Goal: Communication & Community: Answer question/provide support

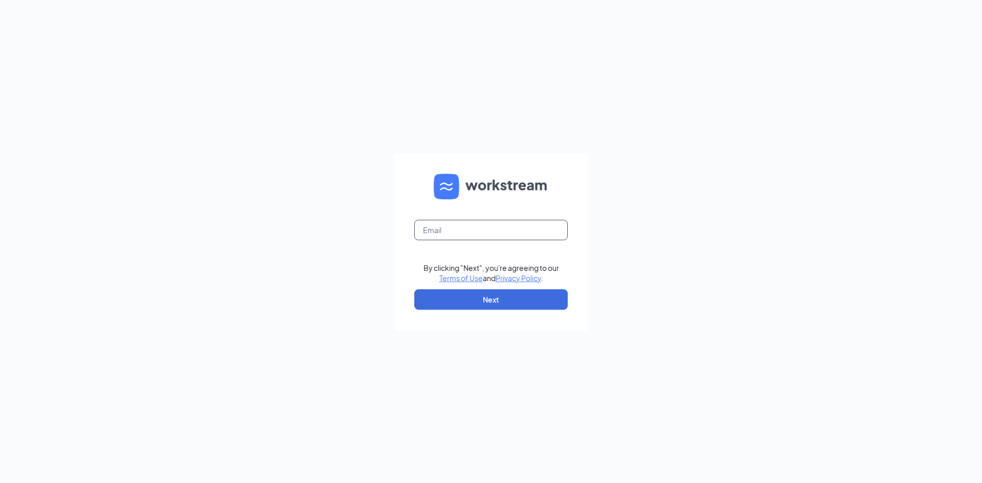
click at [506, 229] on input "text" at bounding box center [490, 230] width 153 height 20
type input "[EMAIL_ADDRESS][DOMAIN_NAME]"
click at [500, 303] on button "Next" at bounding box center [490, 300] width 153 height 20
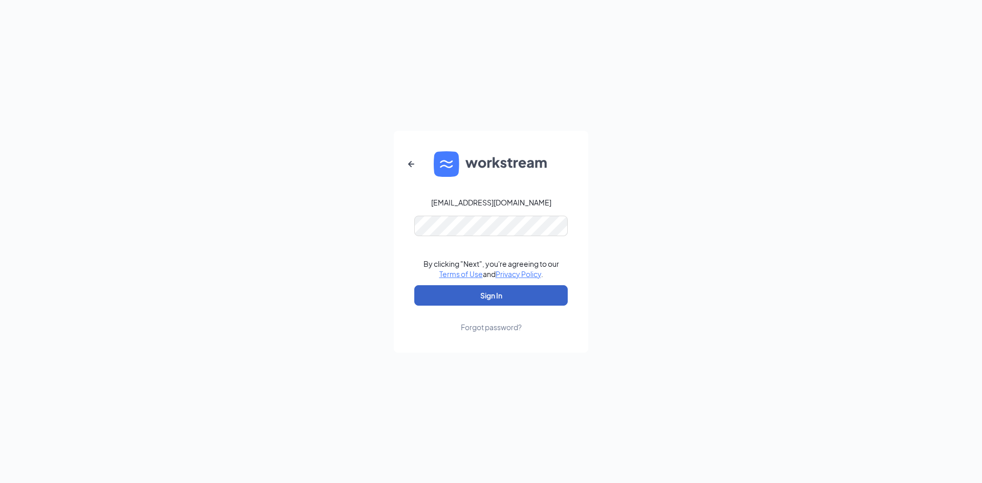
click at [484, 304] on button "Sign In" at bounding box center [490, 295] width 153 height 20
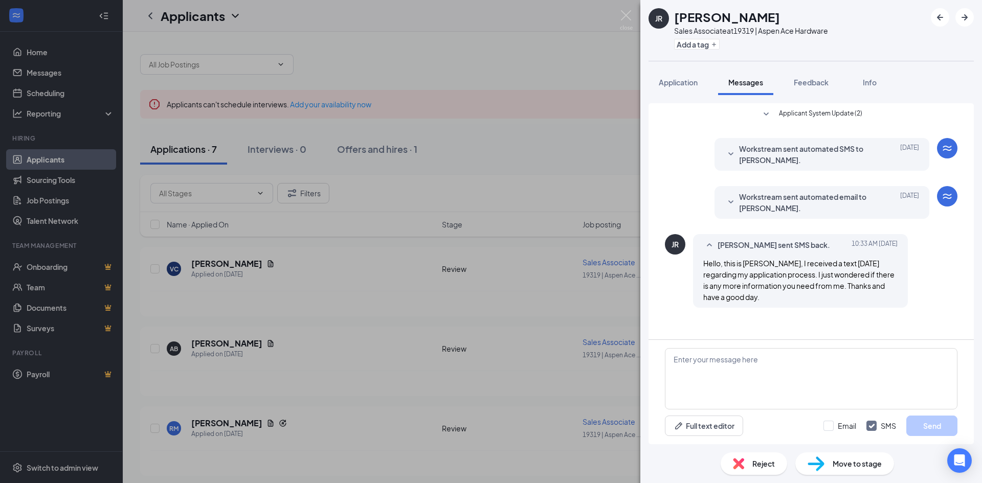
click at [210, 344] on div "JR [PERSON_NAME] Sales Associate at 19319 | Aspen Ace Hardware Add a tag Applic…" at bounding box center [491, 241] width 982 height 483
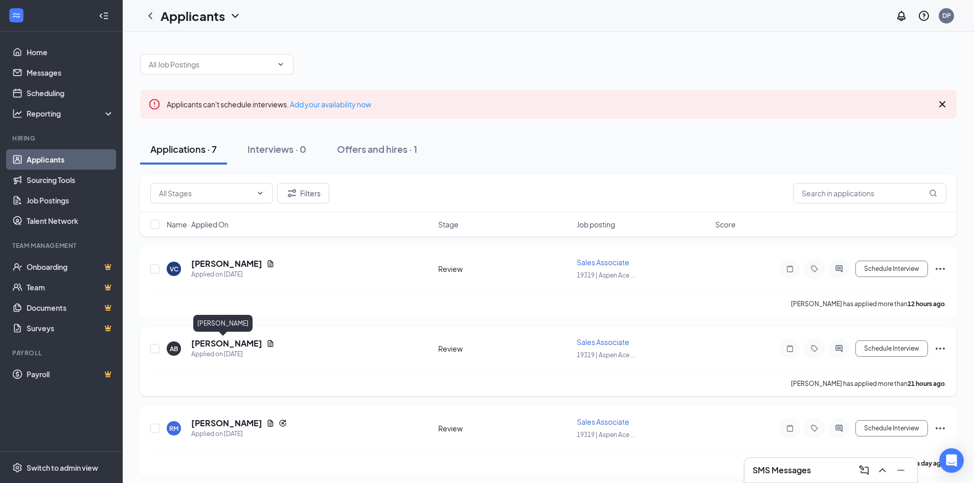
click at [208, 344] on h5 "Alexia Burt" at bounding box center [226, 343] width 71 height 11
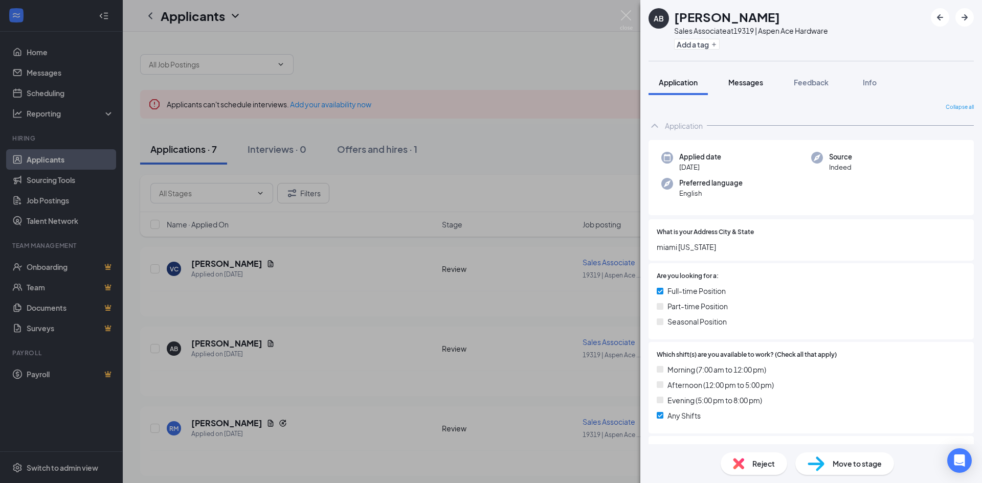
click at [748, 87] on div "Messages" at bounding box center [745, 82] width 35 height 10
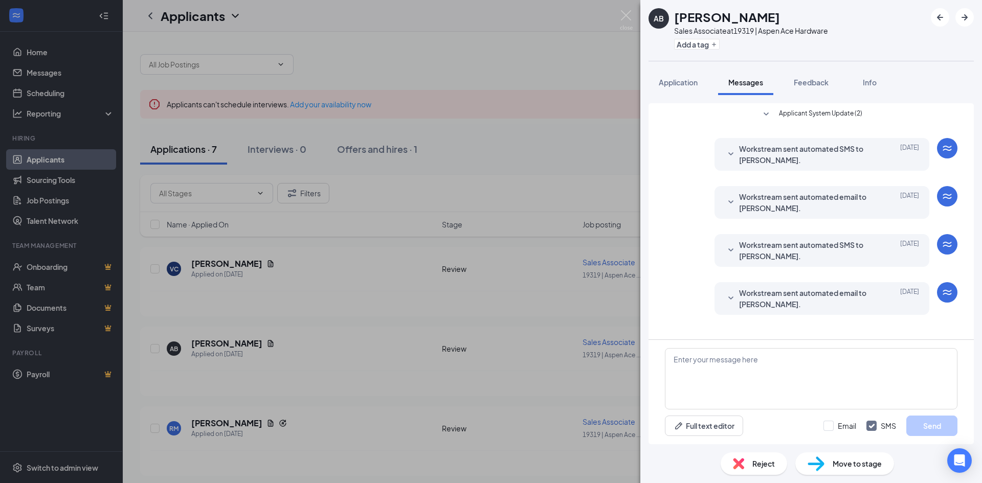
click at [734, 297] on icon "SmallChevronDown" at bounding box center [731, 299] width 12 height 12
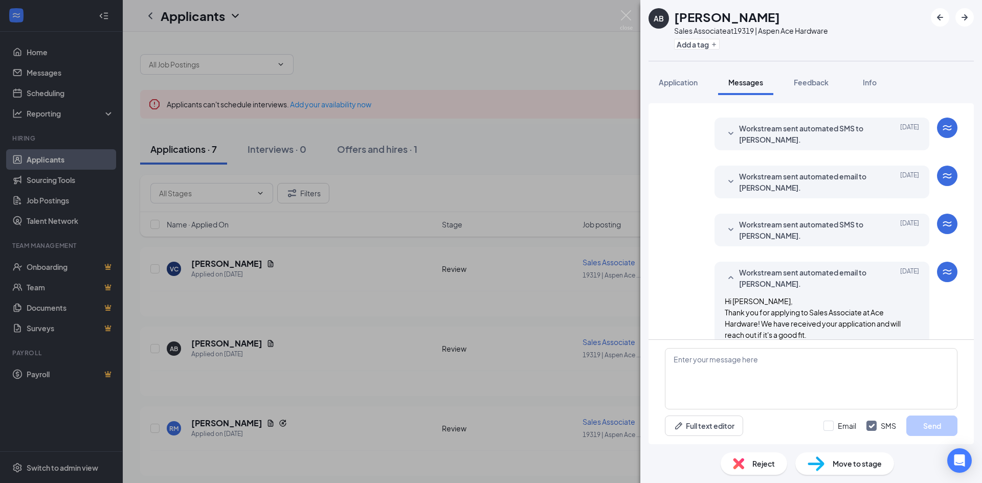
scroll to position [59, 0]
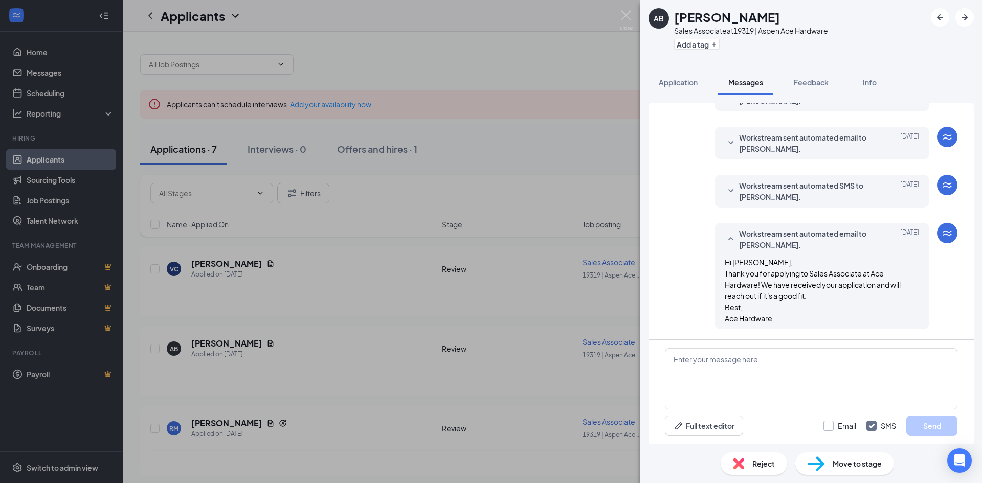
click at [830, 425] on input "Email" at bounding box center [840, 426] width 33 height 10
checkbox input "true"
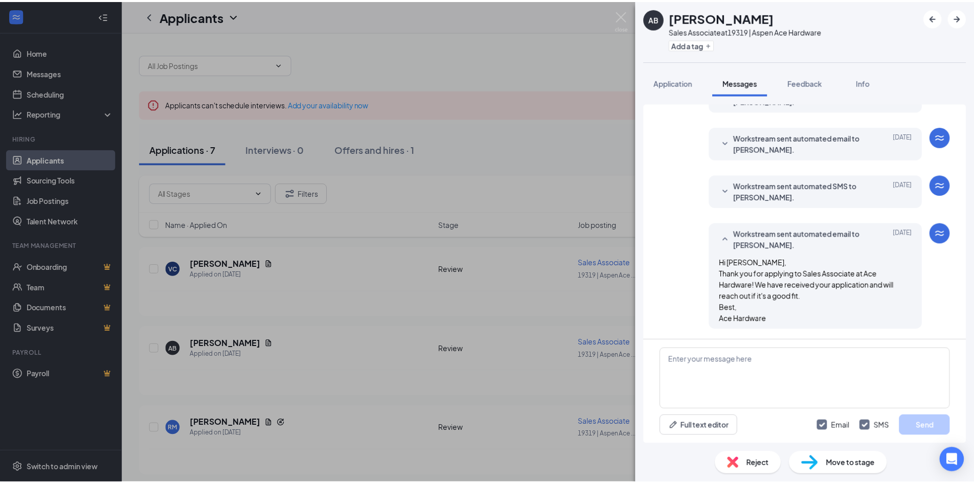
scroll to position [0, 0]
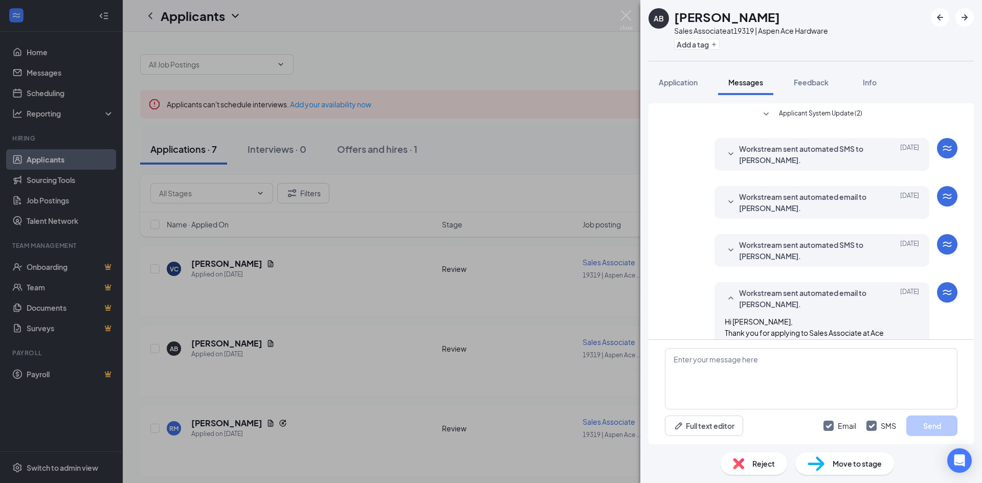
click at [764, 114] on icon "SmallChevronDown" at bounding box center [766, 114] width 5 height 3
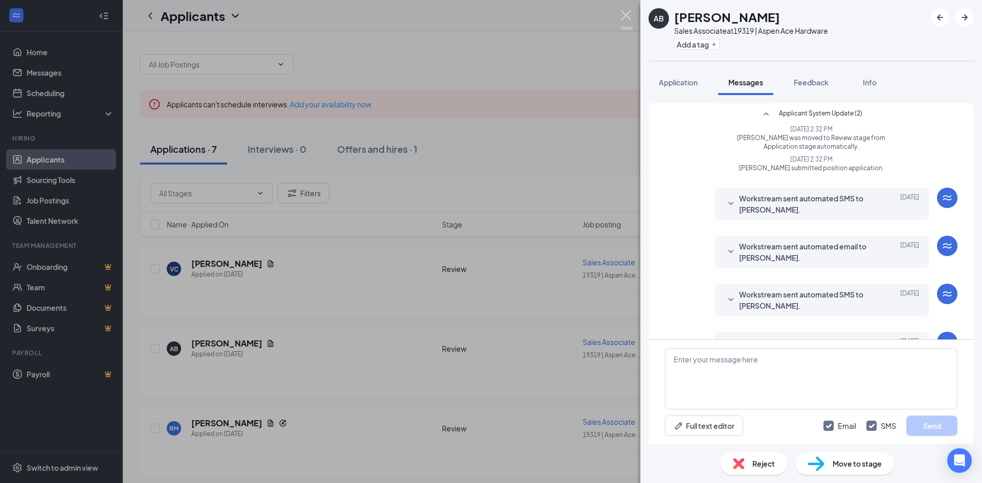
click at [628, 12] on img at bounding box center [626, 20] width 13 height 20
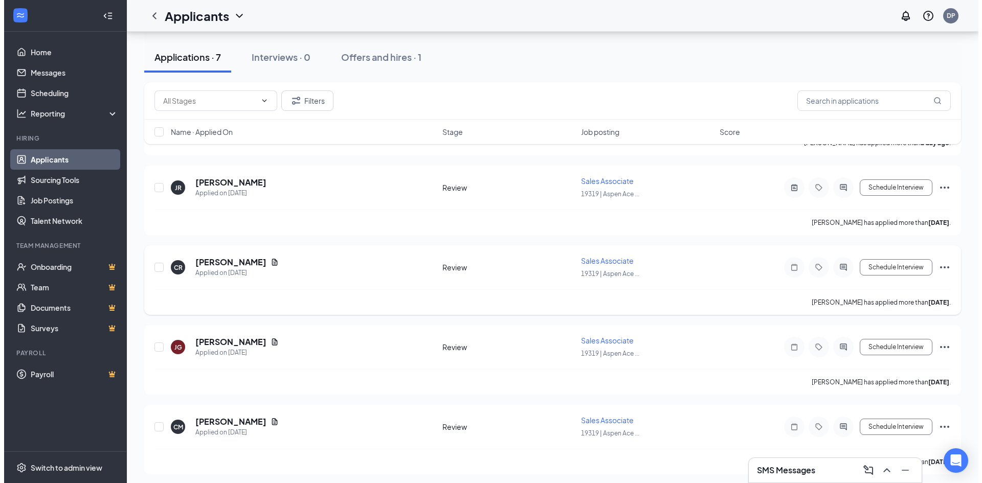
scroll to position [324, 0]
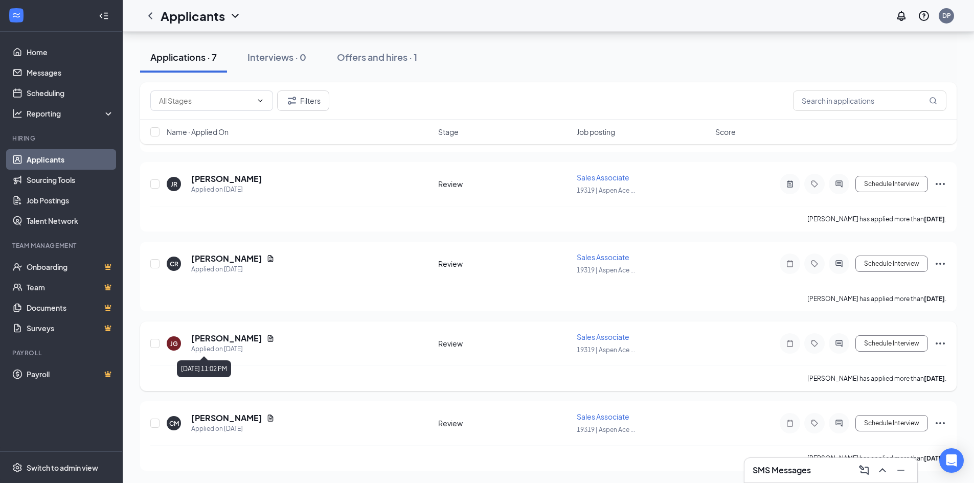
click at [216, 348] on div "Applied on Sep 9" at bounding box center [232, 349] width 83 height 10
click at [210, 340] on h5 "Josue Garcia" at bounding box center [226, 338] width 71 height 11
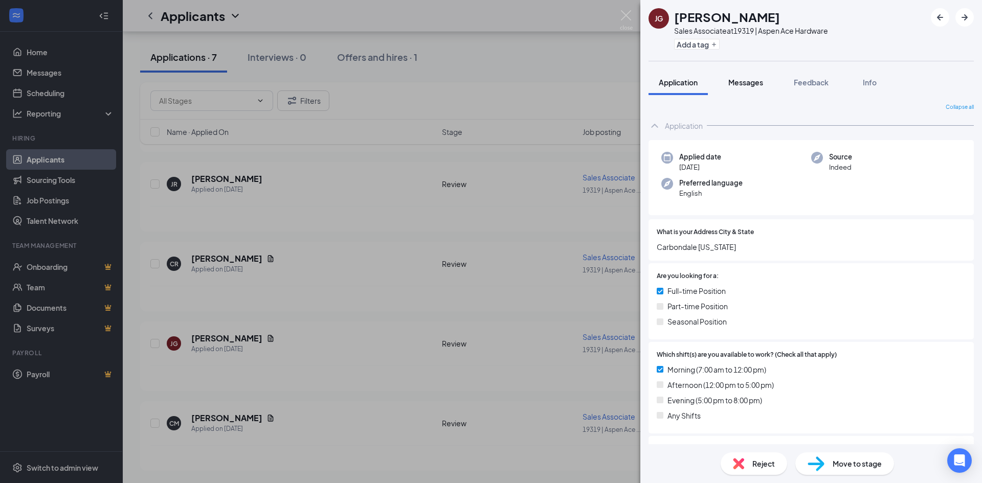
click at [747, 83] on span "Messages" at bounding box center [745, 82] width 35 height 9
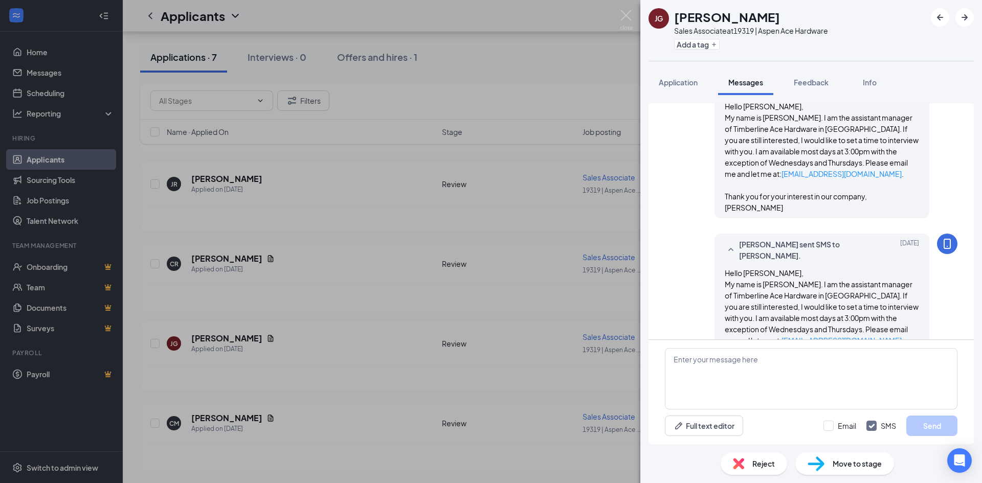
scroll to position [309, 0]
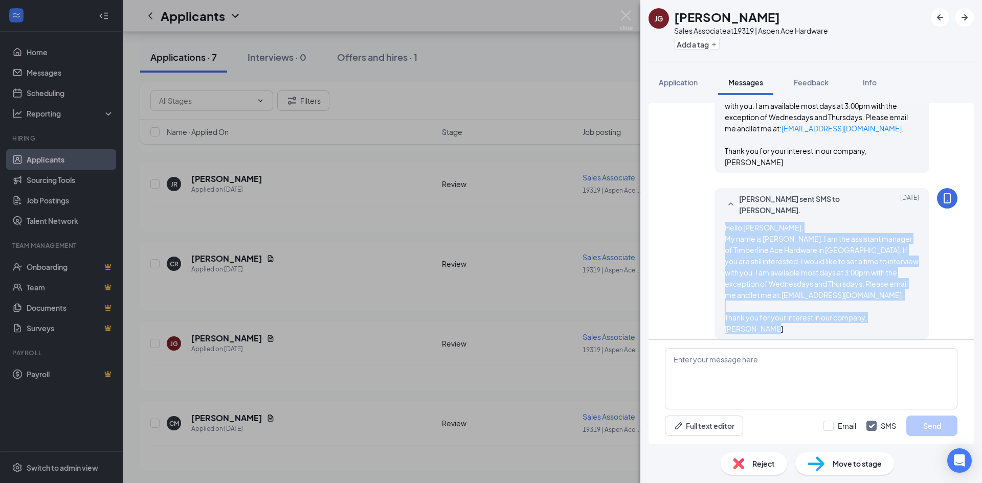
drag, startPoint x: 717, startPoint y: 215, endPoint x: 917, endPoint y: 317, distance: 224.2
click at [917, 317] on div "Dave Popish sent SMS to Josue Garcia. Sep 15 Hello Josue, My name is David Popi…" at bounding box center [822, 263] width 215 height 151
copy span "Hello Josue, My name is David Popish. I am the assistant manager of Timberline …"
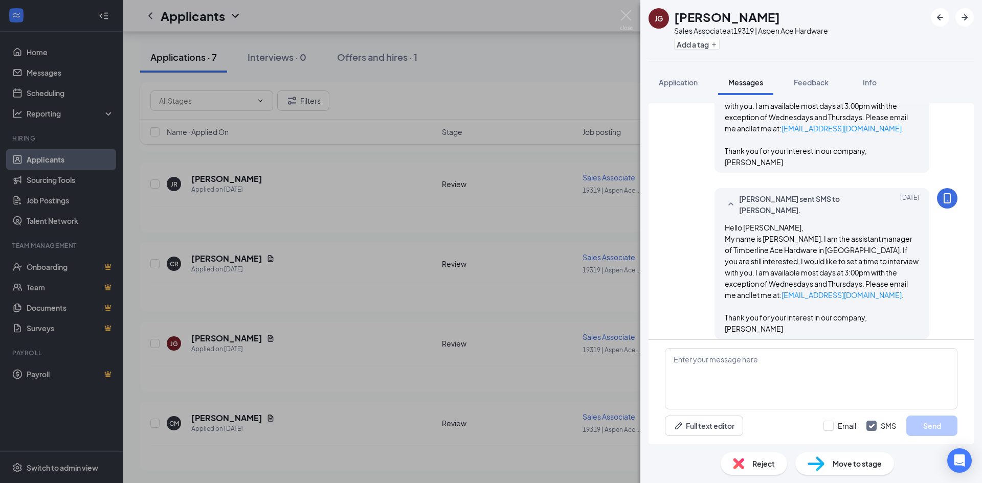
click at [212, 182] on div "JG Josue Garcia Sales Associate at 19319 | Aspen Ace Hardware Add a tag Applica…" at bounding box center [491, 241] width 982 height 483
click at [624, 11] on img at bounding box center [626, 20] width 13 height 20
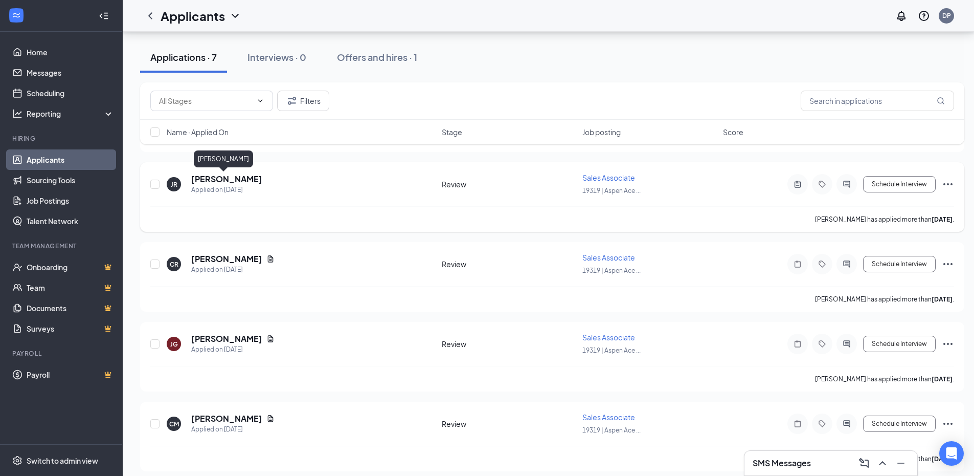
click at [219, 181] on h5 "John Rogger" at bounding box center [226, 178] width 71 height 11
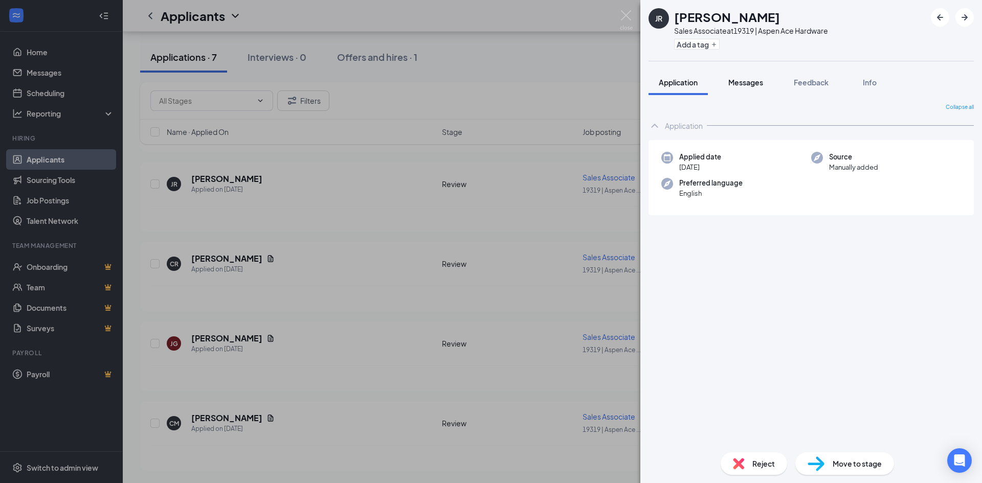
click at [747, 80] on span "Messages" at bounding box center [745, 82] width 35 height 9
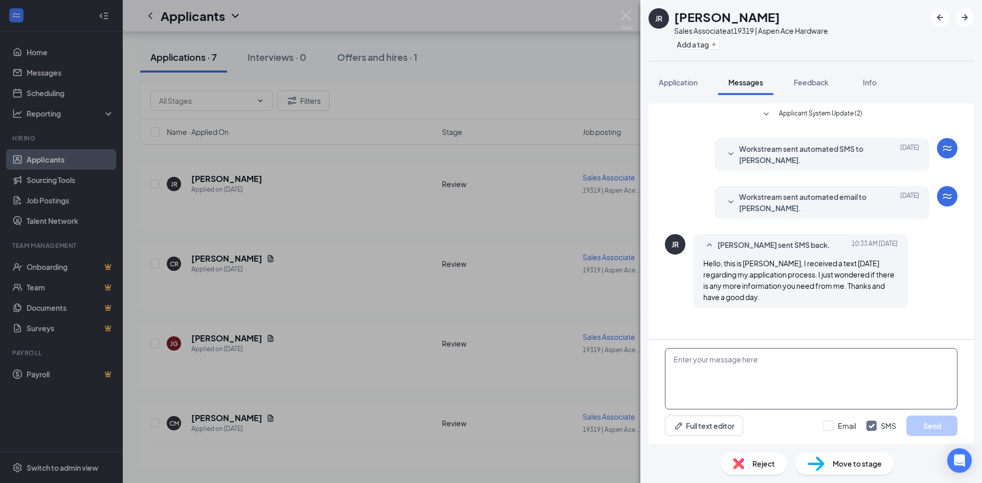
click at [752, 360] on textarea at bounding box center [811, 378] width 293 height 61
paste textarea "Hello Josue, My name is David Popish. I am the assistant manager of Timberline …"
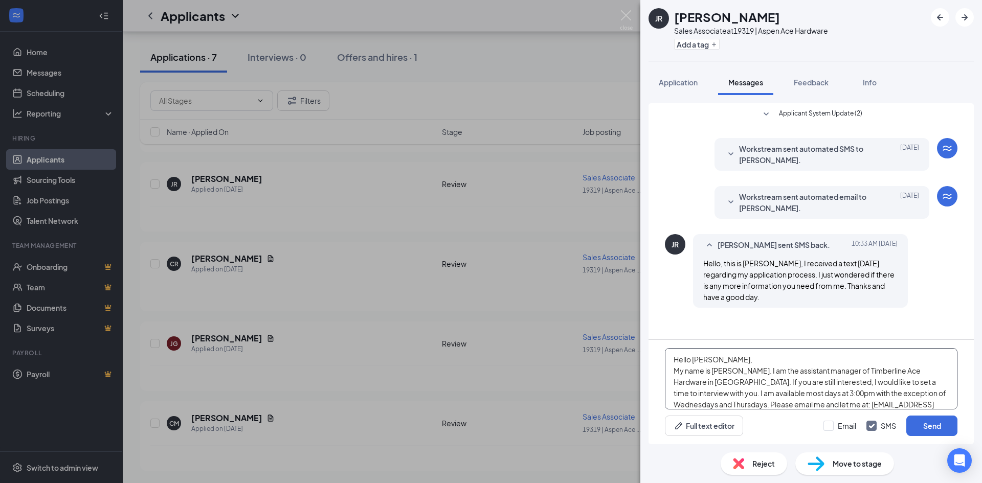
drag, startPoint x: 700, startPoint y: 360, endPoint x: 711, endPoint y: 360, distance: 10.7
click at [711, 360] on textarea "Hello Josue, My name is David Popish. I am the assistant manager of Timberline …" at bounding box center [811, 378] width 293 height 61
type textarea "Hello John, My name is David Popish. I am the assistant manager of Timberline A…"
click at [830, 427] on input "Email" at bounding box center [840, 426] width 33 height 10
checkbox input "true"
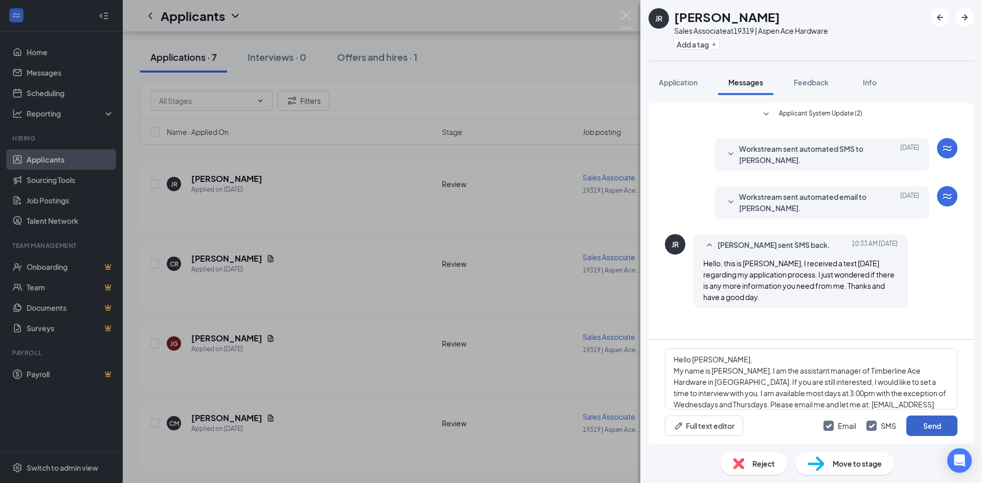
click at [943, 427] on button "Send" at bounding box center [931, 426] width 51 height 20
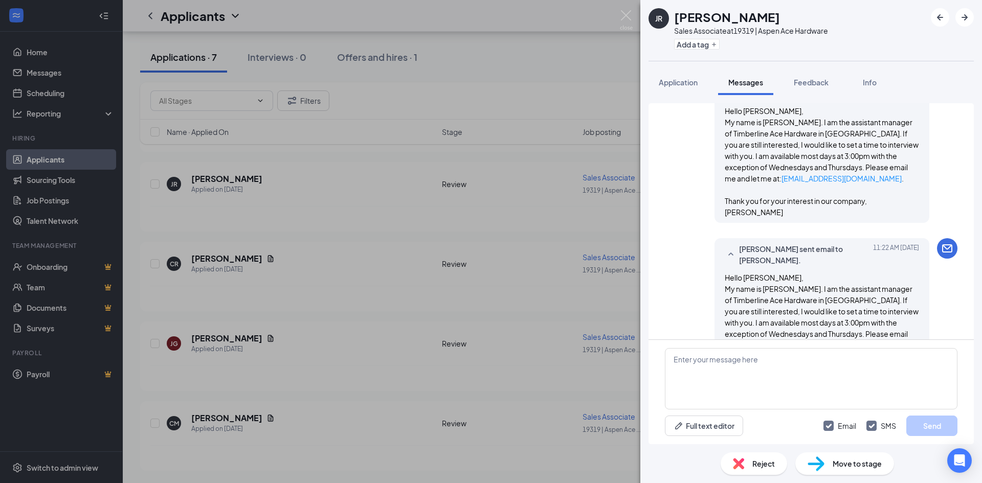
scroll to position [292, 0]
